Goal: Task Accomplishment & Management: Complete application form

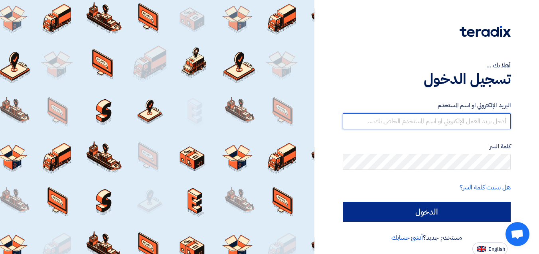
type input "esraa.o@global-supplies.org"
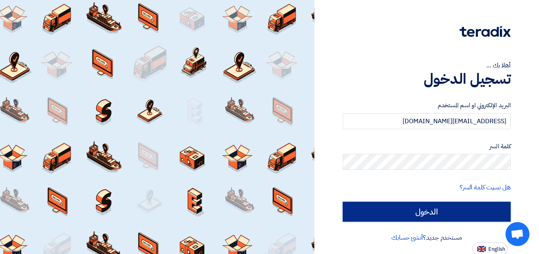
click at [448, 209] on input "الدخول" at bounding box center [427, 212] width 168 height 20
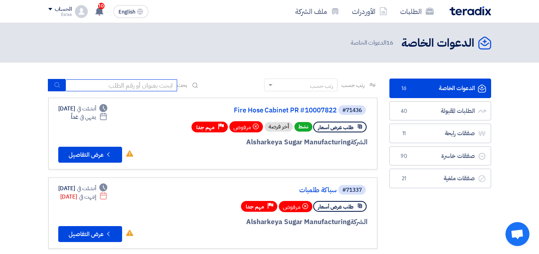
click at [152, 84] on input at bounding box center [121, 85] width 112 height 12
type input "10007875"
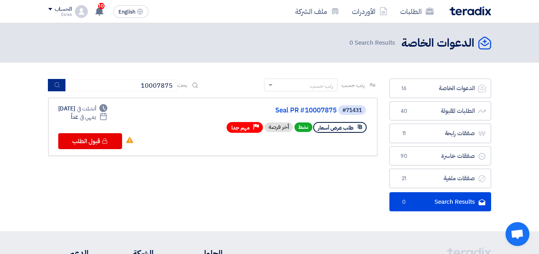
click at [63, 84] on button "submit" at bounding box center [57, 85] width 18 height 12
click at [316, 110] on link "Seal PR #10007875" at bounding box center [257, 110] width 160 height 7
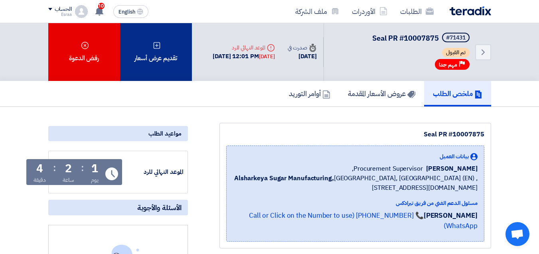
click at [154, 47] on icon at bounding box center [157, 45] width 8 height 8
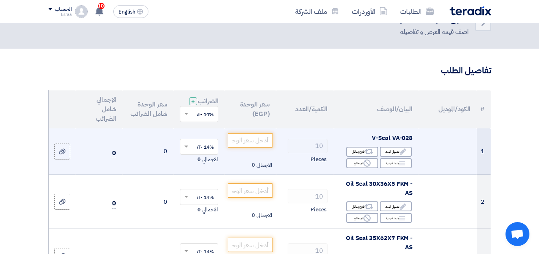
scroll to position [40, 0]
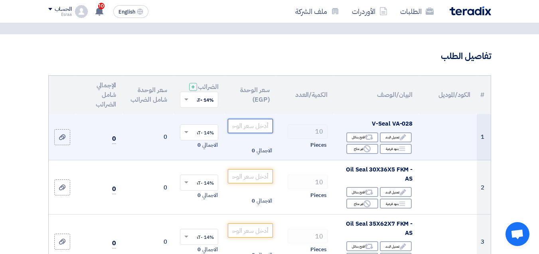
click at [258, 131] on input "number" at bounding box center [250, 126] width 45 height 14
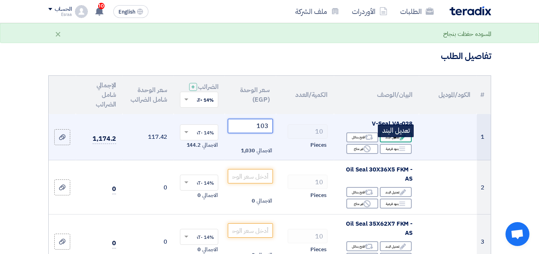
type input "103"
click at [404, 141] on icon "Edit" at bounding box center [402, 137] width 7 height 7
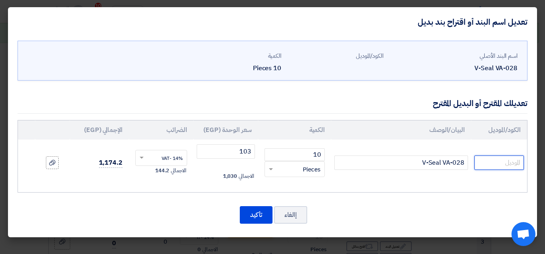
click at [477, 166] on input "text" at bounding box center [498, 163] width 49 height 14
type input "j"
type input "تايواني"
click at [252, 223] on button "تأكيد" at bounding box center [256, 215] width 33 height 18
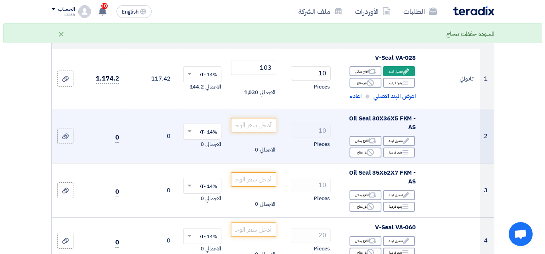
scroll to position [120, 0]
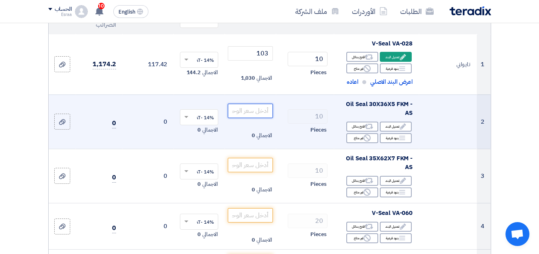
click at [262, 118] on input "number" at bounding box center [250, 111] width 45 height 14
type input "0"
click at [389, 132] on div "Edit تعديل البند" at bounding box center [396, 127] width 32 height 10
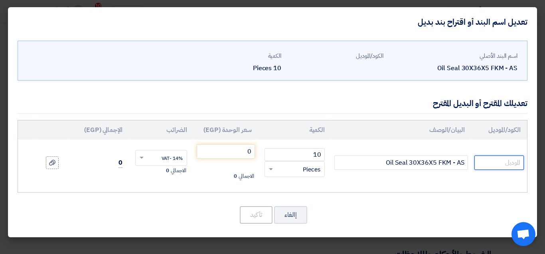
click at [490, 164] on input "text" at bounding box center [498, 163] width 49 height 14
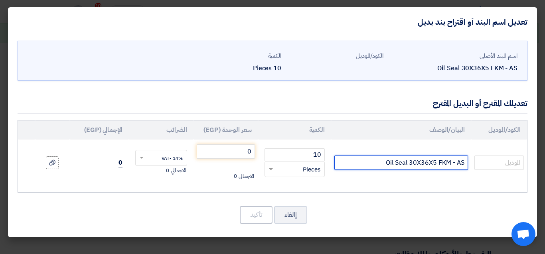
drag, startPoint x: 490, startPoint y: 164, endPoint x: 352, endPoint y: 162, distance: 138.0
click at [352, 162] on input "Oil Seal 30X36X5 FKM - AS" at bounding box center [401, 163] width 134 height 14
drag, startPoint x: 352, startPoint y: 162, endPoint x: 464, endPoint y: 164, distance: 111.7
click at [464, 164] on input "Oil Seal 30X36X5 FKM - AS" at bounding box center [401, 163] width 134 height 14
paste input "مطلوب عينة او صورة للمقاس"
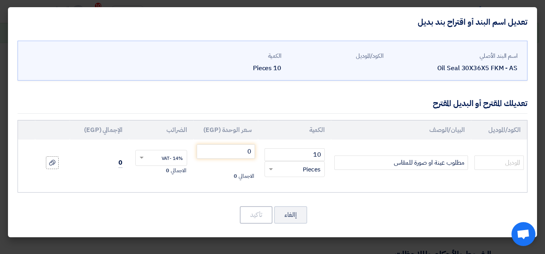
click at [426, 171] on td "مطلوب عينة او صورة للمقاس" at bounding box center [401, 163] width 140 height 46
click at [485, 163] on input "text" at bounding box center [498, 163] width 49 height 14
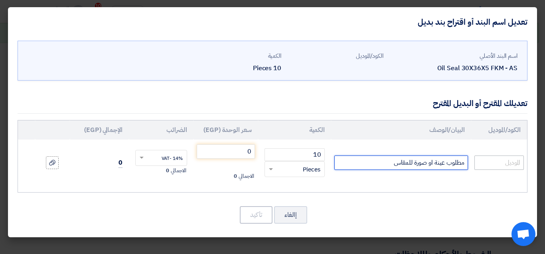
drag, startPoint x: 384, startPoint y: 166, endPoint x: 497, endPoint y: 168, distance: 112.5
click at [497, 168] on tr "مطلوب عينة او صورة للمقاس 10 RFQ_STEP1.ITEMS.2.TYPE_PLACEHOLDER × Pieces" at bounding box center [272, 163] width 509 height 46
type input "Oil Seal 30X36X5 FKM - AS"
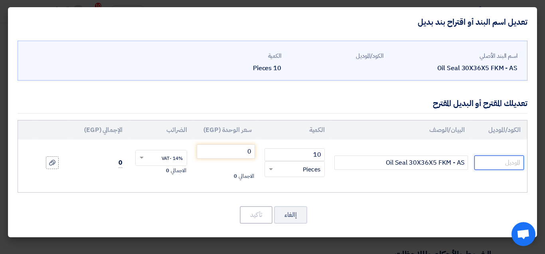
click at [496, 163] on input "text" at bounding box center [498, 163] width 49 height 14
paste input "مطلوب عينة او صورة للمقاس"
type input "مطلوب عينة او صورة للمقاس"
click at [454, 189] on div "الكود/الموديل البيان/الوصف الكمية سعر الوحدة (EGP) الضرائب الإجمالي (EGP) 10 ×" at bounding box center [273, 156] width 510 height 73
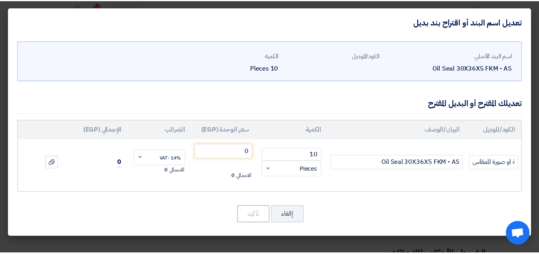
scroll to position [0, 0]
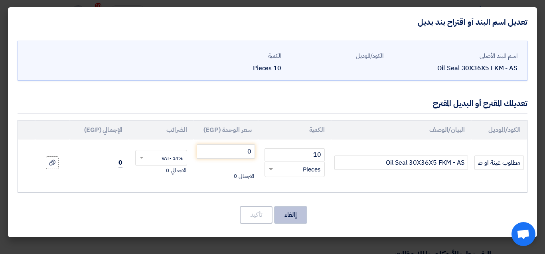
click at [288, 220] on button "إالغاء" at bounding box center [290, 215] width 33 height 18
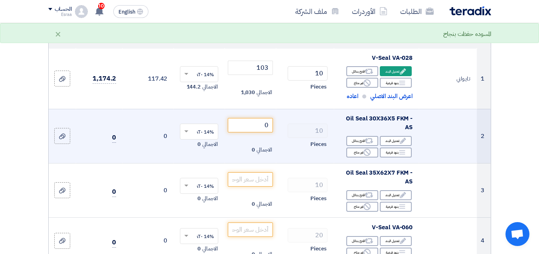
scroll to position [120, 0]
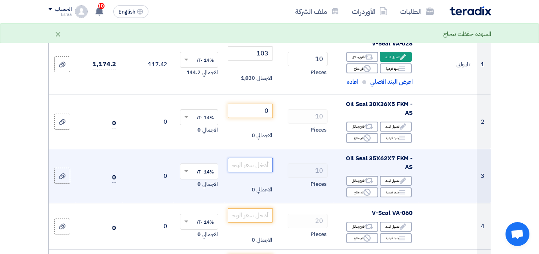
click at [269, 172] on input "number" at bounding box center [250, 165] width 45 height 14
type input "667"
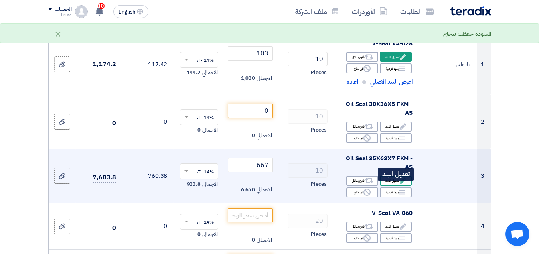
click at [406, 184] on div "Edit تعديل البند" at bounding box center [396, 181] width 32 height 10
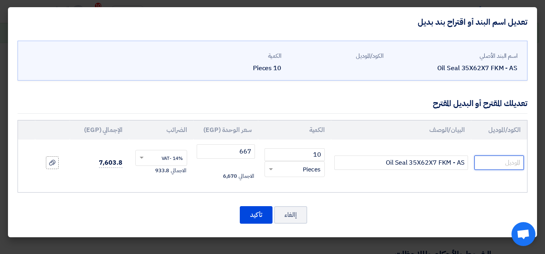
click at [503, 161] on input "text" at bounding box center [498, 163] width 49 height 14
type input "تايواني"
click at [256, 206] on button "تأكيد" at bounding box center [256, 215] width 33 height 18
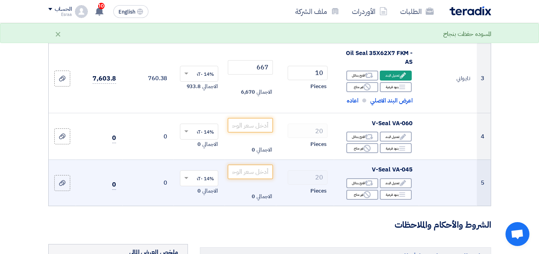
scroll to position [239, 0]
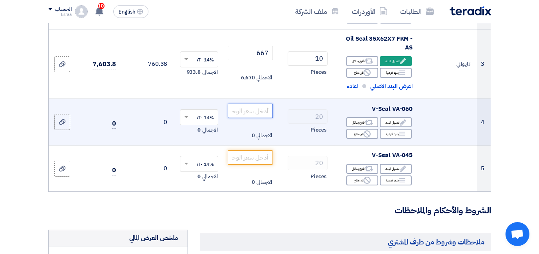
click at [263, 118] on input "number" at bounding box center [250, 111] width 45 height 14
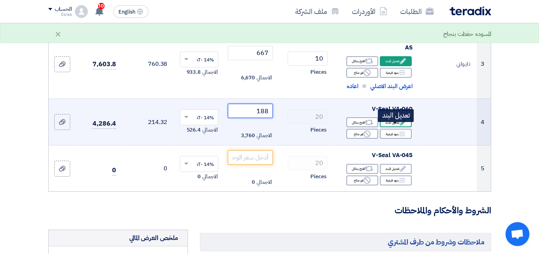
type input "188"
click at [398, 127] on div "Edit تعديل البند" at bounding box center [396, 122] width 32 height 10
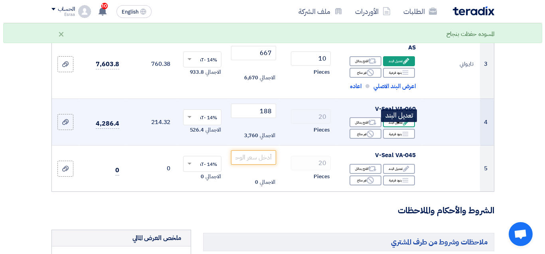
scroll to position [179, 0]
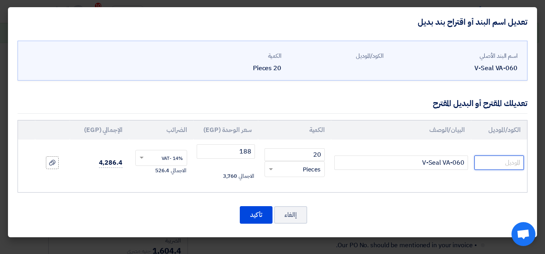
click at [484, 157] on input "text" at bounding box center [498, 163] width 49 height 14
type input "تايواني"
click at [257, 217] on button "تأكيد" at bounding box center [256, 215] width 33 height 18
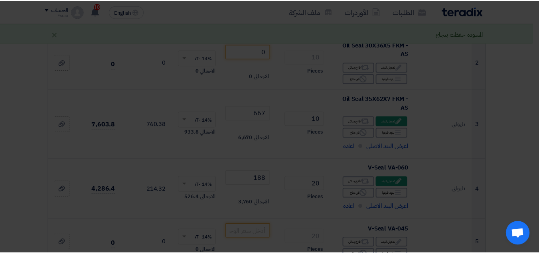
scroll to position [239, 0]
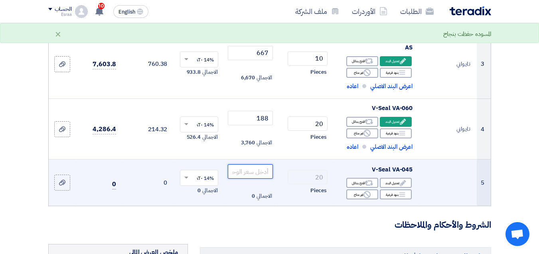
click at [260, 179] on input "number" at bounding box center [250, 171] width 45 height 14
type input "132"
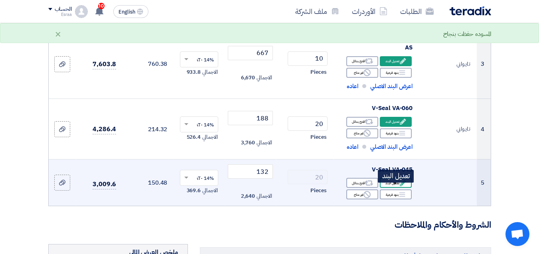
click at [392, 188] on div "Edit تعديل البند" at bounding box center [396, 183] width 32 height 10
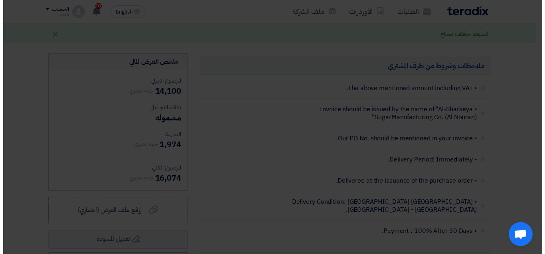
scroll to position [179, 0]
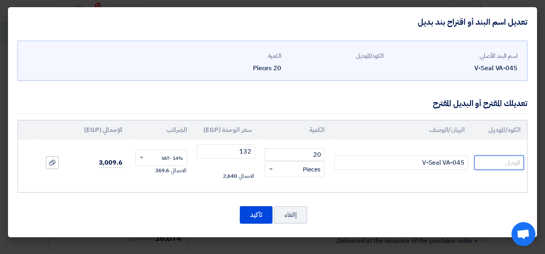
click at [491, 164] on input "text" at bounding box center [498, 163] width 49 height 14
type input "تايواني"
click at [250, 218] on button "تأكيد" at bounding box center [256, 215] width 33 height 18
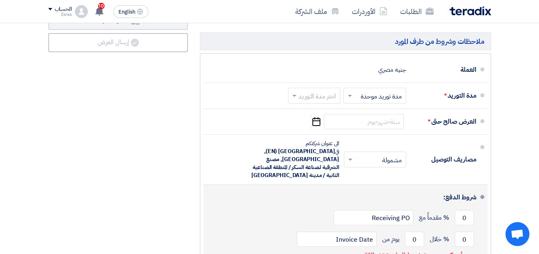
scroll to position [638, 0]
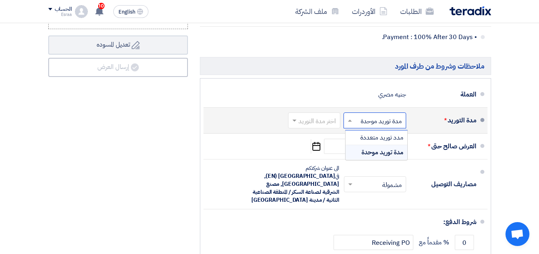
click at [357, 127] on input "text" at bounding box center [373, 122] width 59 height 12
drag, startPoint x: 353, startPoint y: 126, endPoint x: 336, endPoint y: 126, distance: 17.2
click at [353, 124] on span at bounding box center [349, 120] width 10 height 8
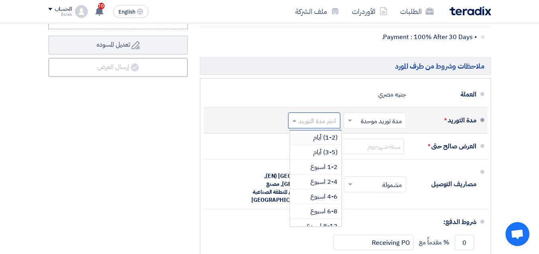
click at [310, 127] on input "text" at bounding box center [312, 122] width 48 height 12
click at [329, 171] on span "1-2 اسبوع" at bounding box center [323, 167] width 27 height 10
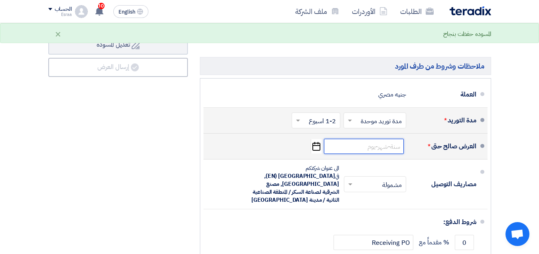
click at [383, 154] on input at bounding box center [364, 146] width 80 height 15
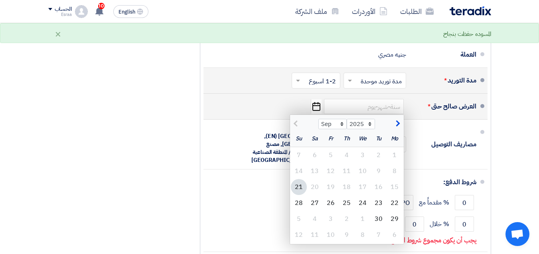
scroll to position [718, 0]
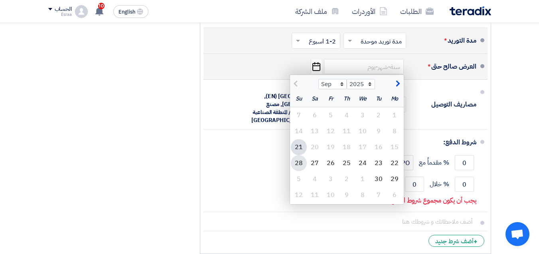
click at [303, 168] on div "28" at bounding box center [299, 163] width 16 height 16
type input "9/28/2025"
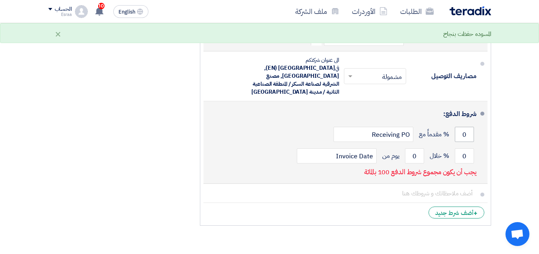
scroll to position [758, 0]
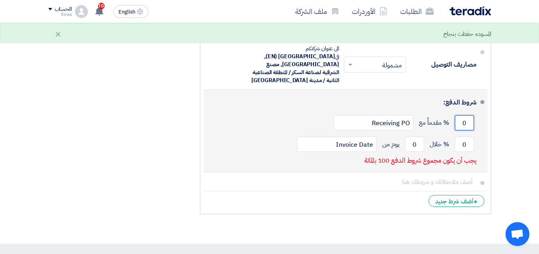
drag, startPoint x: 462, startPoint y: 123, endPoint x: 469, endPoint y: 125, distance: 7.7
click at [469, 125] on input "0" at bounding box center [464, 122] width 19 height 15
click at [468, 134] on div "0 % خلال 0 يوم من Invoice Date" at bounding box center [343, 145] width 266 height 22
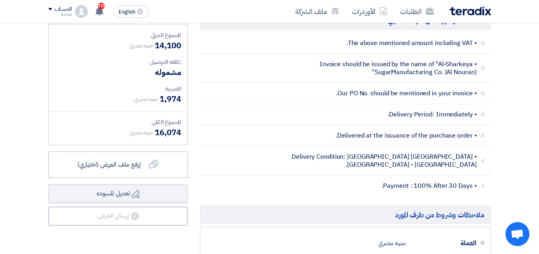
scroll to position [479, 0]
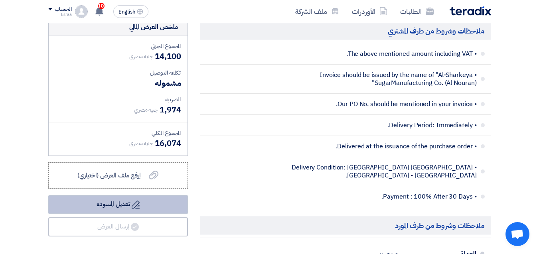
click at [157, 211] on button "Draft تعديل المسوده" at bounding box center [118, 204] width 140 height 19
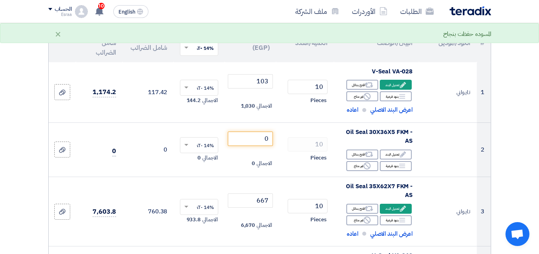
scroll to position [0, 0]
